Goal: Information Seeking & Learning: Learn about a topic

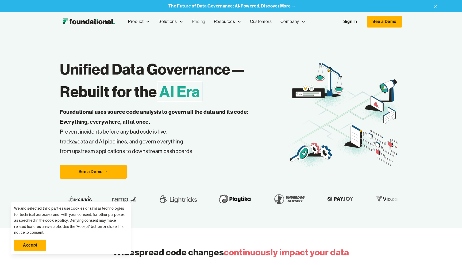
click at [199, 18] on link "Pricing" at bounding box center [199, 22] width 22 height 18
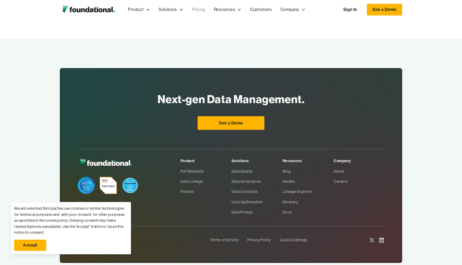
scroll to position [804, 0]
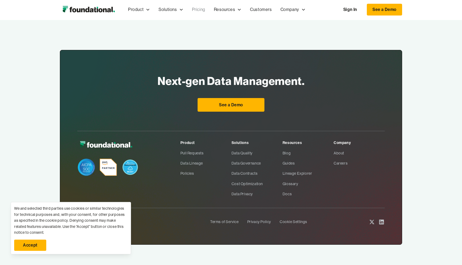
click at [383, 222] on icon at bounding box center [381, 222] width 5 height 5
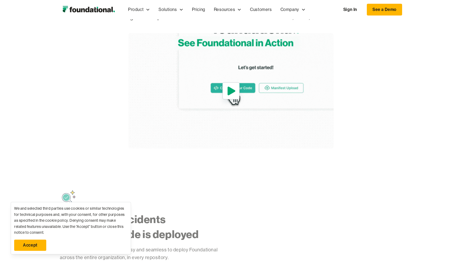
scroll to position [271, 0]
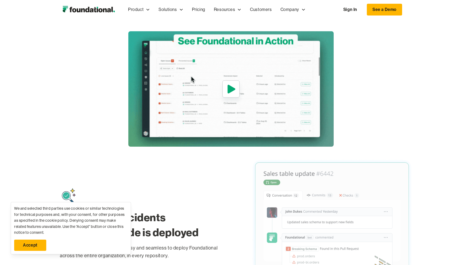
click at [231, 89] on icon "open lightbox" at bounding box center [231, 89] width 8 height 9
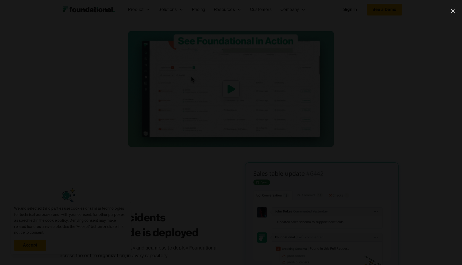
click at [368, 37] on div at bounding box center [231, 132] width 462 height 254
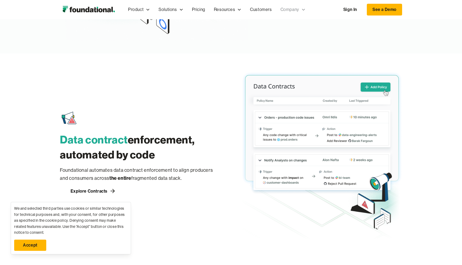
scroll to position [728, 0]
